Goal: Find specific page/section: Find specific page/section

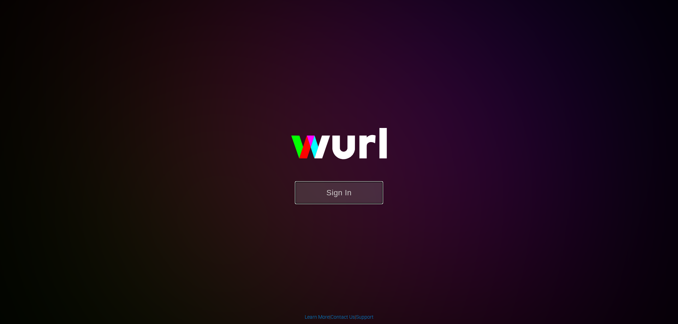
click at [345, 194] on button "Sign In" at bounding box center [339, 192] width 88 height 23
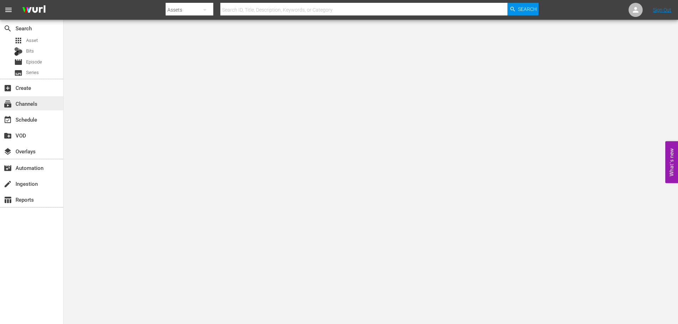
click at [17, 105] on div "subscriptions Channels" at bounding box center [20, 103] width 40 height 6
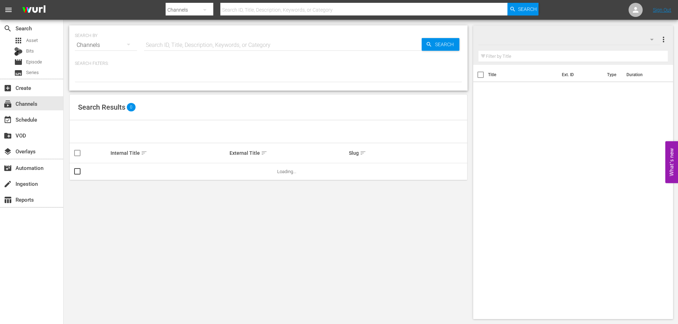
click at [227, 36] on div "SEARCH BY Search By Channels Search ID, Title, Description, Keywords, or Catego…" at bounding box center [268, 40] width 387 height 25
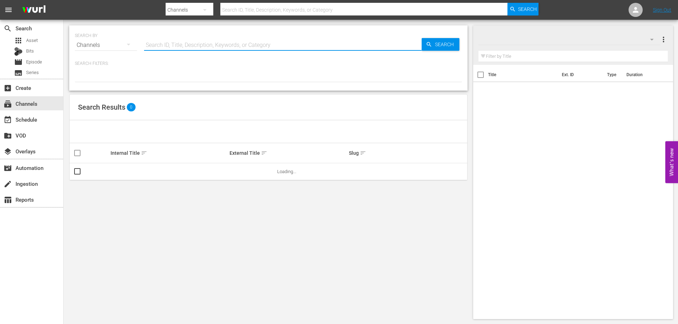
click at [225, 40] on input "text" at bounding box center [283, 45] width 278 height 17
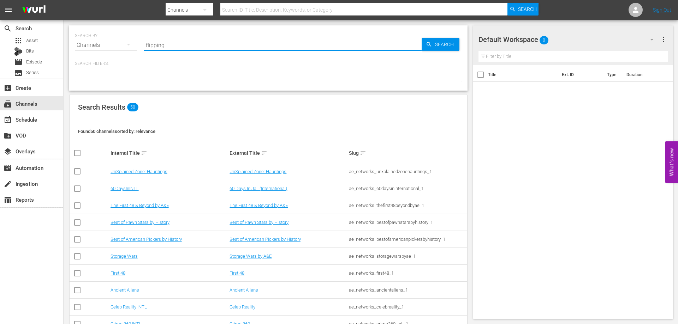
type input "flipping"
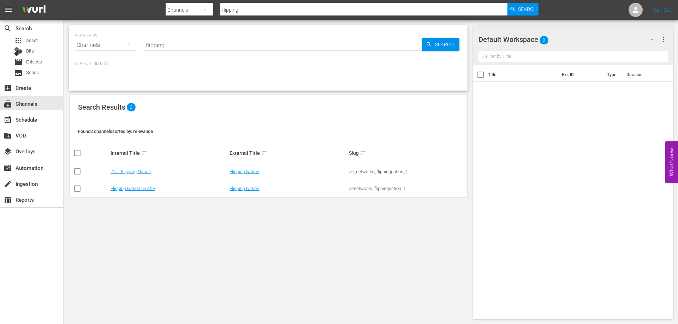
click at [130, 192] on td "Flipping Nation by A&E" at bounding box center [168, 188] width 119 height 17
click at [127, 188] on link "Flipping Nation by A&E" at bounding box center [133, 188] width 44 height 5
